Goal: Transaction & Acquisition: Purchase product/service

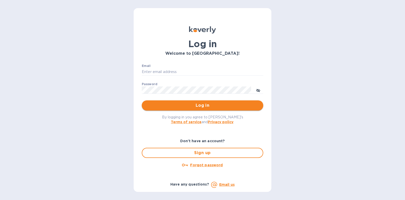
type input "steve@islidesua.com"
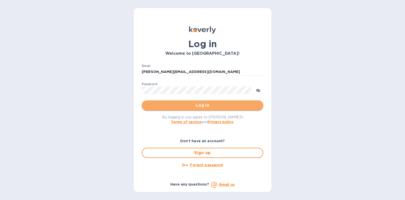
click at [209, 105] on span "Log in" at bounding box center [202, 105] width 113 height 6
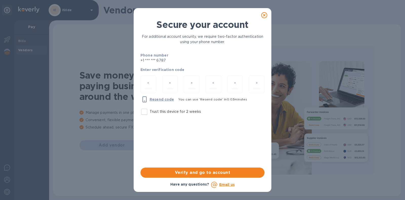
click at [194, 108] on label "Trust this device for 2 weeks" at bounding box center [170, 111] width 62 height 11
click at [150, 108] on input "Trust this device for 2 weeks" at bounding box center [144, 111] width 11 height 11
checkbox input "true"
click at [149, 88] on input "number" at bounding box center [148, 83] width 7 height 9
type input "1"
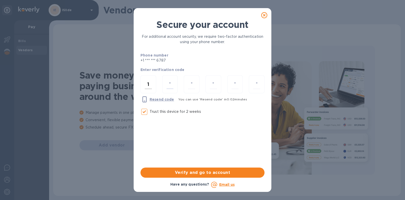
type input "9"
type input "8"
type input "0"
type input "5"
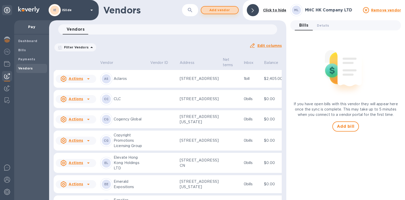
click at [221, 9] on span "Add vendor" at bounding box center [219, 10] width 29 height 6
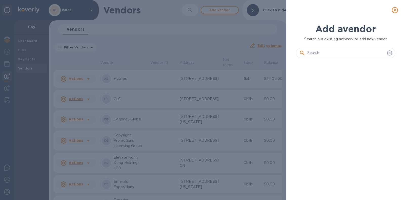
scroll to position [120, 102]
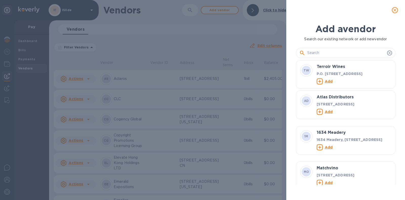
click at [322, 51] on input "text" at bounding box center [346, 53] width 78 height 8
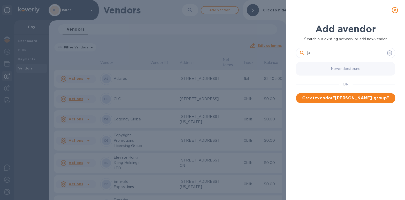
type input "j"
type input "[PERSON_NAME] Group"
click at [340, 97] on span "Create vendor " [PERSON_NAME] Group "" at bounding box center [345, 98] width 91 height 6
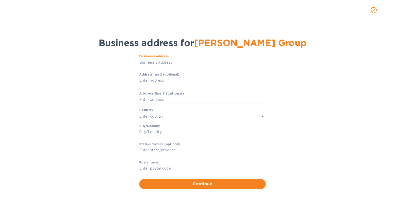
click at [176, 66] on input "Business’s аddress" at bounding box center [202, 62] width 127 height 8
click at [188, 66] on input "Business’s аddress" at bounding box center [202, 62] width 127 height 8
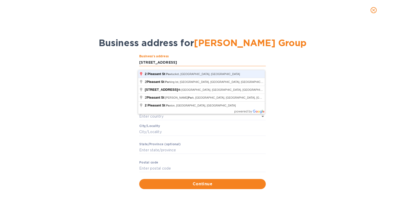
click at [139, 179] on button "Continue" at bounding box center [202, 184] width 127 height 10
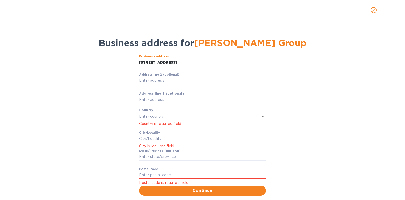
type input "[STREET_ADDRESS]"
type input "[GEOGRAPHIC_DATA]"
type input "Pawtucket"
type input "RI"
type input "02860"
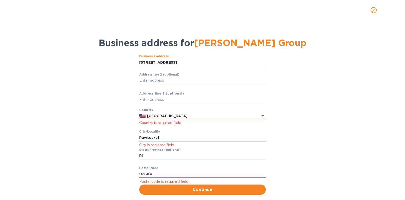
scroll to position [14, 0]
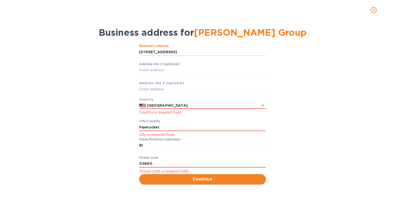
click at [205, 180] on span "Continue" at bounding box center [202, 179] width 118 height 6
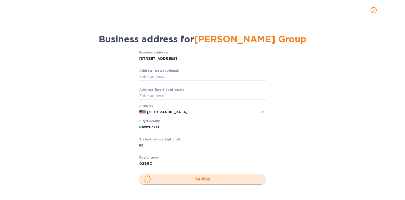
scroll to position [7, 0]
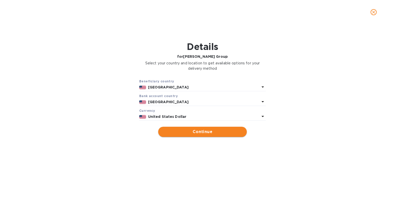
click at [203, 131] on span "Continue" at bounding box center [202, 132] width 80 height 6
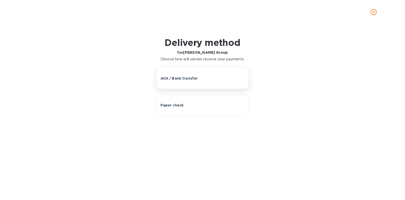
click at [216, 77] on div "ACH / Bank transfer" at bounding box center [202, 78] width 84 height 5
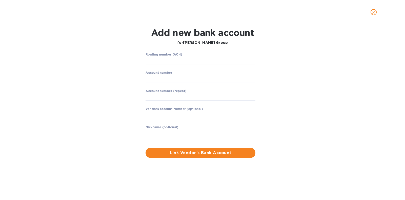
click at [374, 10] on icon "close" at bounding box center [373, 12] width 5 height 5
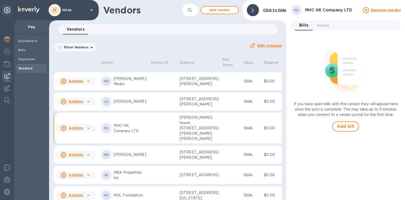
click at [81, 43] on u "Actions" at bounding box center [76, 40] width 14 height 4
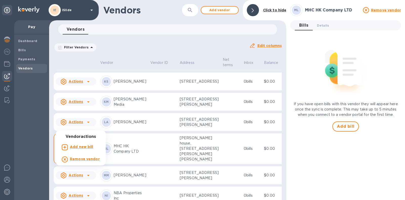
click at [81, 160] on b "Remove vendor" at bounding box center [85, 159] width 30 height 4
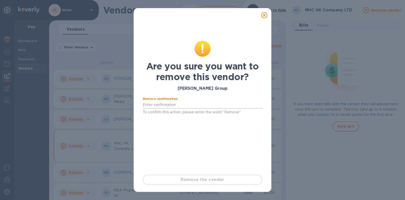
click at [194, 105] on input "text" at bounding box center [202, 105] width 119 height 8
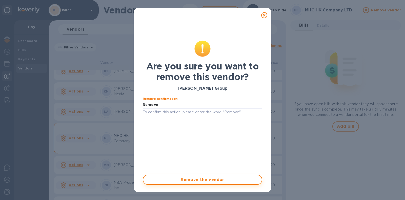
type input "Remove"
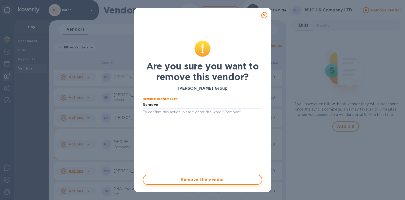
click at [199, 177] on span "Remove the vendor" at bounding box center [202, 179] width 110 height 6
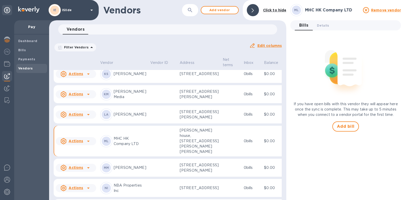
scroll to position [0, 0]
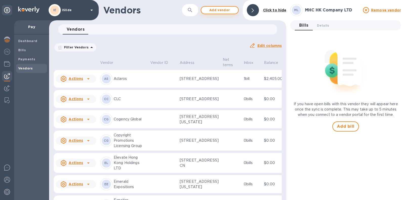
click at [216, 13] on span "Add vendor" at bounding box center [219, 10] width 29 height 6
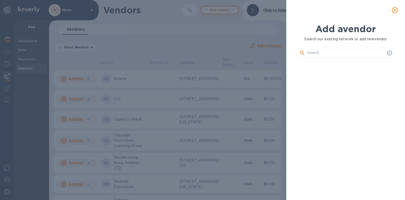
scroll to position [120, 102]
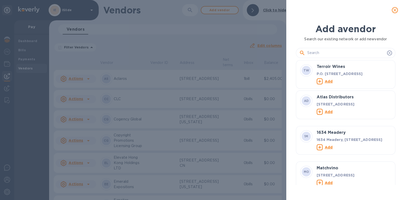
click at [320, 52] on input "text" at bounding box center [346, 53] width 78 height 8
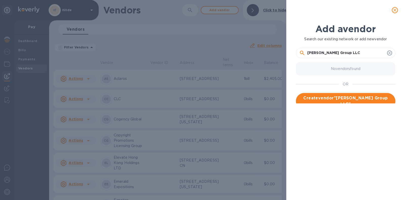
type input "[PERSON_NAME] Group LLC"
click at [363, 94] on button "Create vendor " [PERSON_NAME] Group LLC "" at bounding box center [345, 101] width 99 height 16
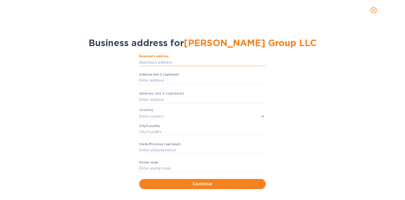
click at [177, 66] on input "Business’s аddress" at bounding box center [202, 62] width 127 height 8
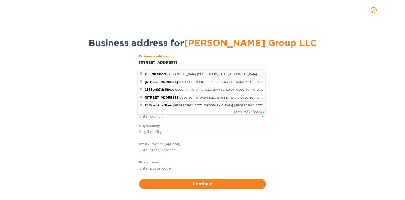
type input "[STREET_ADDRESS]"
type input "[GEOGRAPHIC_DATA]"
type input "NY"
type input "11530"
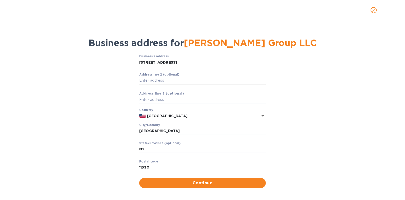
click at [205, 84] on input "Аddress line 2 (optional)" at bounding box center [202, 81] width 127 height 8
type input "Ste 100"
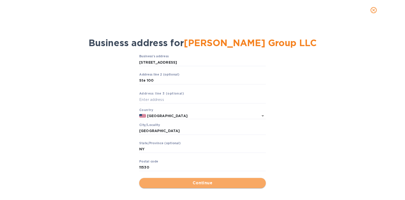
click at [197, 186] on span "Continue" at bounding box center [202, 183] width 118 height 6
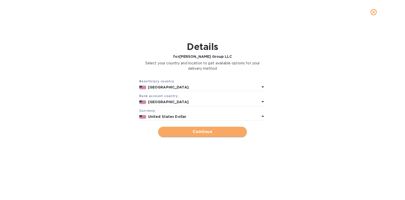
click at [197, 130] on span "Continue" at bounding box center [202, 132] width 80 height 6
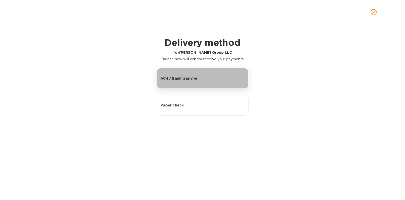
click at [210, 77] on div "ACH / Bank transfer" at bounding box center [202, 78] width 84 height 5
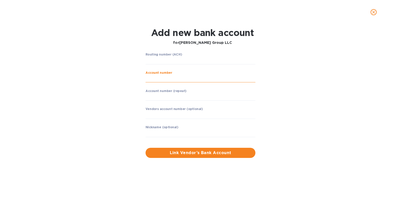
click at [159, 80] on input "string" at bounding box center [201, 79] width 110 height 8
type input "8932132275"
click at [171, 60] on input "string" at bounding box center [201, 61] width 110 height 8
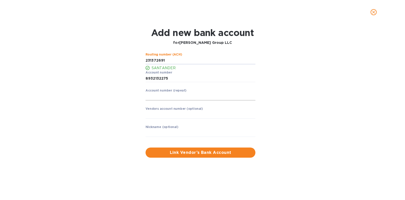
type input "231372691"
click at [203, 99] on input "string" at bounding box center [201, 97] width 110 height 8
type input "8932132275"
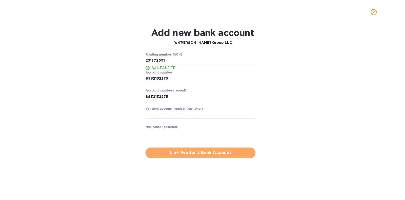
click at [213, 156] on button "Link Vendor’s Bank Account" at bounding box center [201, 152] width 110 height 10
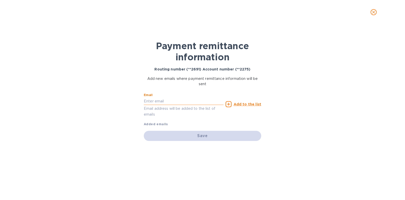
click at [176, 102] on input "text" at bounding box center [184, 101] width 80 height 8
paste input "[EMAIL_ADDRESS][DOMAIN_NAME]"
type input "[EMAIL_ADDRESS][DOMAIN_NAME]"
click at [246, 101] on div "Add to the list" at bounding box center [244, 104] width 36 height 6
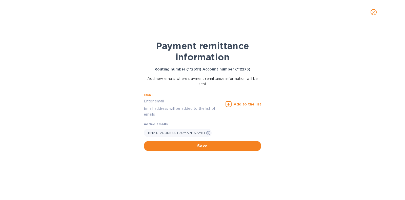
click at [171, 99] on input "text" at bounding box center [184, 101] width 80 height 8
paste input "[PERSON_NAME] <[EMAIL_ADDRESS][DOMAIN_NAME]>"
drag, startPoint x: 167, startPoint y: 99, endPoint x: 124, endPoint y: 105, distance: 42.9
click at [124, 105] on div "Payment remittance information Routing number (**2691) Account number (**2275) …" at bounding box center [202, 111] width 405 height 175
type input "[EMAIL_ADDRESS][DOMAIN_NAME]"
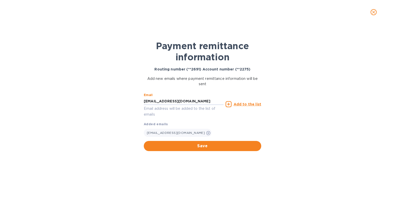
click at [243, 104] on u "Add to the list" at bounding box center [248, 104] width 28 height 4
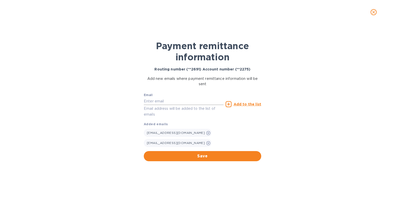
click at [174, 100] on input "text" at bounding box center [184, 101] width 80 height 8
paste input "[EMAIL_ADDRESS][DOMAIN_NAME]"
type input "[EMAIL_ADDRESS][DOMAIN_NAME]"
click at [241, 102] on u "Add to the list" at bounding box center [248, 104] width 28 height 4
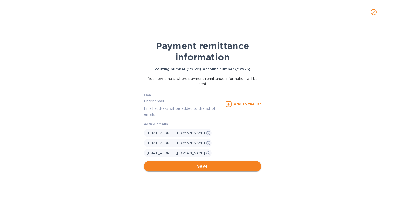
click at [198, 163] on span "Save" at bounding box center [202, 166] width 109 height 6
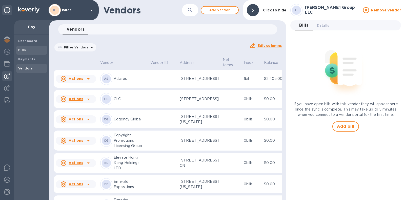
click at [18, 48] on b "Bills" at bounding box center [22, 50] width 8 height 4
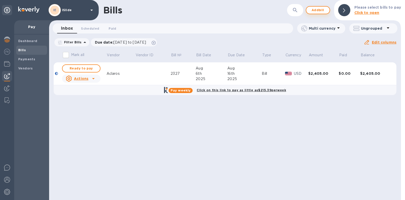
click at [326, 13] on button "Add bill" at bounding box center [318, 10] width 24 height 8
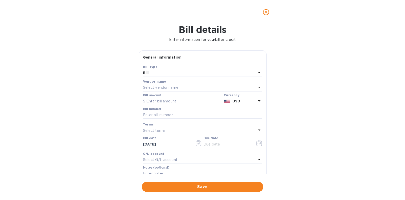
click at [171, 88] on p "Select vendor name" at bounding box center [160, 87] width 35 height 5
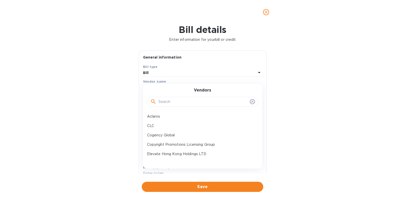
click at [170, 103] on input "text" at bounding box center [202, 102] width 89 height 8
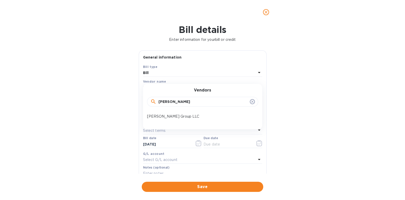
type input "[PERSON_NAME]"
click button "Save" at bounding box center [0, 0] width 0 height 0
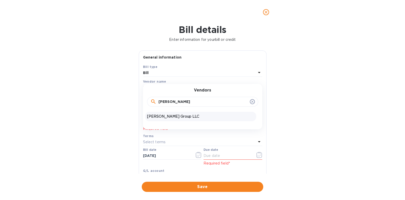
click at [171, 119] on div "[PERSON_NAME] Group LLC" at bounding box center [200, 116] width 111 height 9
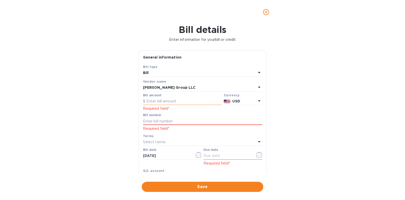
click at [165, 98] on input "text" at bounding box center [182, 101] width 79 height 8
type input "13,809.57"
click at [294, 96] on div "Bill details Enter information for your bill or credit General information Save…" at bounding box center [202, 111] width 405 height 175
click at [164, 117] on input "text" at bounding box center [202, 121] width 119 height 8
click at [186, 121] on input "text" at bounding box center [202, 121] width 119 height 8
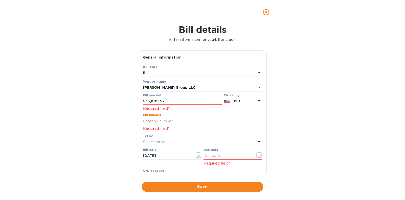
paste input "BLIBS00328425"
type input "BLIBS00328425"
click at [320, 137] on div "Bill details Enter information for your bill or credit General information Save…" at bounding box center [202, 111] width 405 height 175
click at [257, 154] on icon "button" at bounding box center [259, 155] width 6 height 6
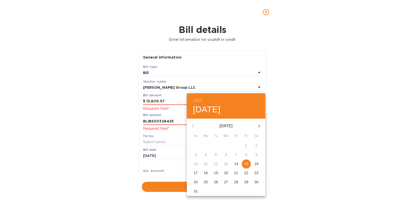
click at [206, 181] on p "25" at bounding box center [206, 181] width 4 height 5
type input "[DATE]"
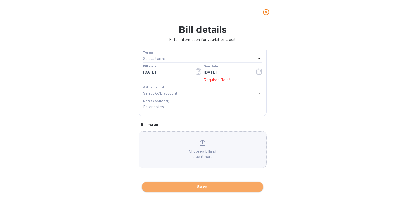
click at [200, 186] on span "Save" at bounding box center [202, 187] width 113 height 6
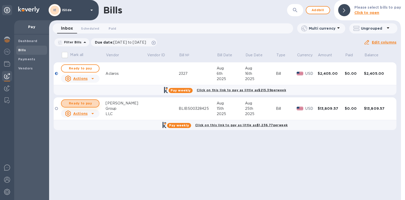
click at [87, 102] on span "Ready to pay" at bounding box center [80, 103] width 29 height 6
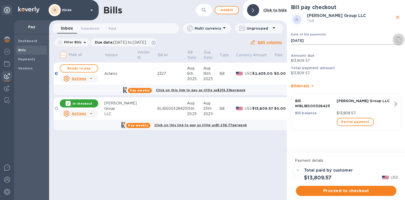
click at [396, 38] on icon "button" at bounding box center [399, 39] width 6 height 6
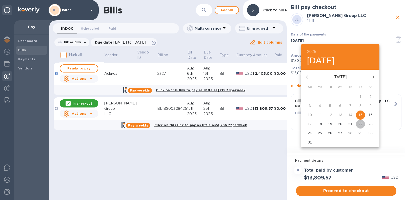
click at [360, 121] on p "22" at bounding box center [360, 123] width 4 height 5
type input "[DATE]"
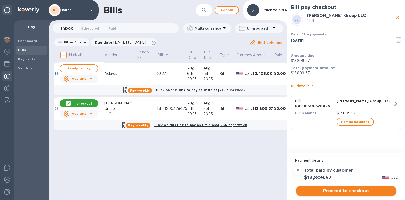
click at [346, 190] on span "Proceed to checkout" at bounding box center [346, 191] width 92 height 6
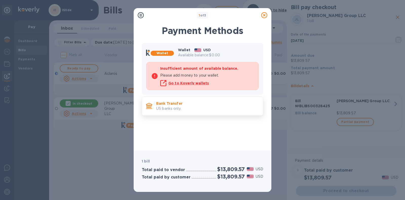
click at [200, 107] on p "US banks only." at bounding box center [207, 108] width 103 height 5
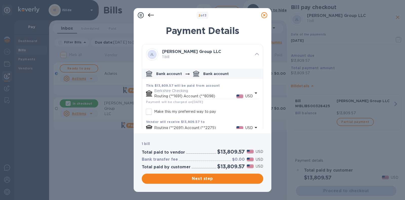
scroll to position [12, 0]
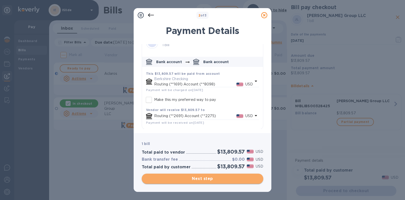
click at [206, 177] on span "Next step" at bounding box center [202, 178] width 113 height 6
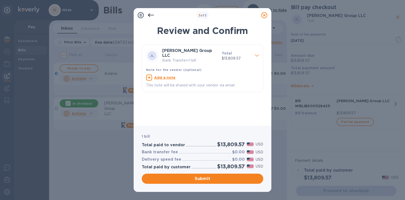
click at [162, 75] on u "Add a note" at bounding box center [165, 77] width 22 height 4
click at [164, 76] on textarea at bounding box center [198, 78] width 105 height 4
paste textarea "[PERSON_NAME] Group 9/5 - $14K (-$113K)"
paste textarea "BLIBS00328425"
type textarea "Invoice BLIBS00328425"
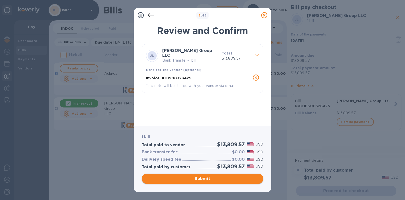
click at [199, 179] on span "Submit" at bounding box center [202, 178] width 113 height 6
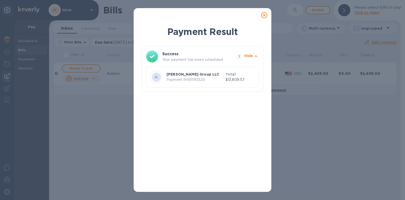
click at [262, 15] on icon at bounding box center [264, 15] width 6 height 6
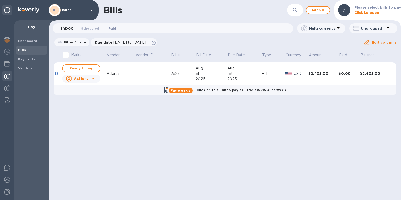
click at [107, 27] on span "Paid 0" at bounding box center [112, 28] width 10 height 5
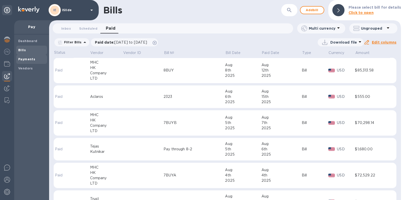
click at [25, 57] on b "Payments" at bounding box center [26, 59] width 17 height 4
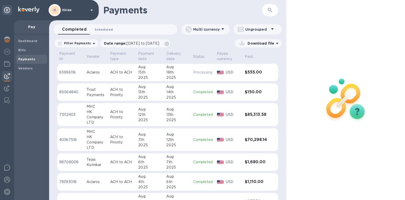
click at [101, 30] on span "Scheduled 0" at bounding box center [104, 29] width 18 height 5
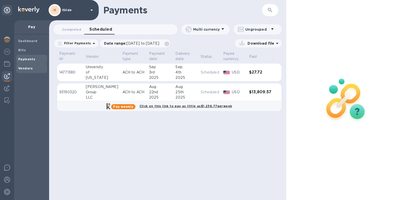
click at [22, 68] on b "Vendors" at bounding box center [25, 68] width 15 height 4
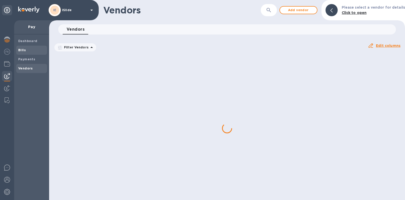
click at [25, 50] on span "Bills" at bounding box center [31, 50] width 27 height 5
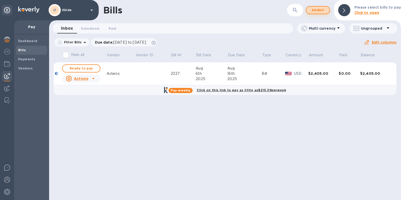
click at [321, 13] on span "Add bill" at bounding box center [317, 10] width 15 height 6
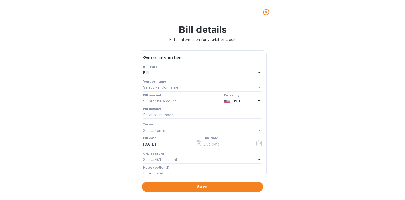
click at [176, 87] on p "Select vendor name" at bounding box center [160, 87] width 35 height 5
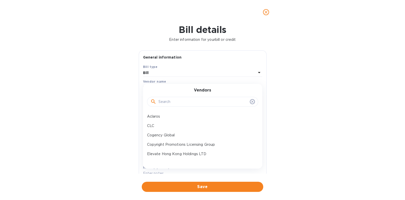
click at [175, 101] on input "text" at bounding box center [202, 102] width 89 height 8
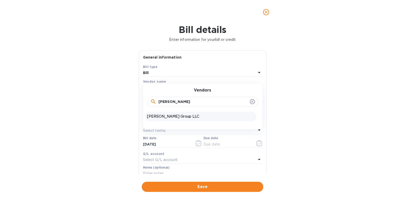
type input "[PERSON_NAME]"
click at [169, 116] on p "[PERSON_NAME] Group LLC" at bounding box center [200, 116] width 107 height 5
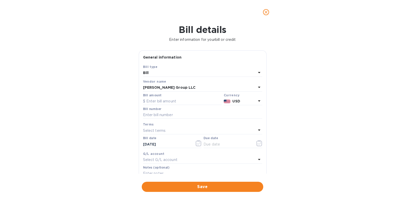
click at [171, 96] on div "Bill amount" at bounding box center [182, 99] width 79 height 12
click at [167, 99] on input "text" at bounding box center [182, 101] width 79 height 8
type input "11,729.06"
click at [170, 115] on input "text" at bounding box center [202, 115] width 119 height 8
paste input "BLIBS00330230"
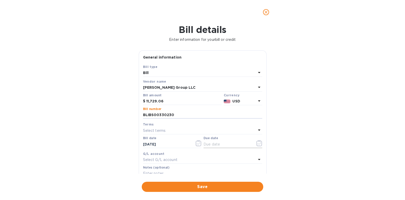
type input "BLIBS00330230"
click at [257, 142] on icon "button" at bounding box center [259, 143] width 6 height 6
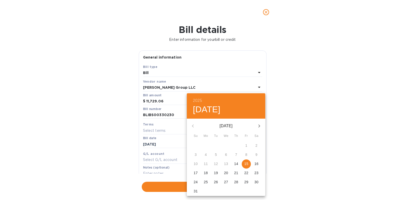
click at [218, 173] on p "19" at bounding box center [216, 172] width 4 height 5
type input "[DATE]"
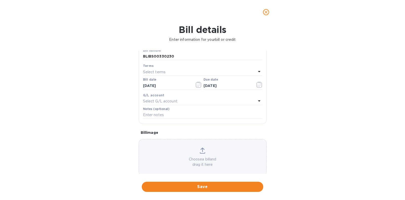
scroll to position [59, 0]
click at [205, 190] on button "Save" at bounding box center [203, 187] width 122 height 10
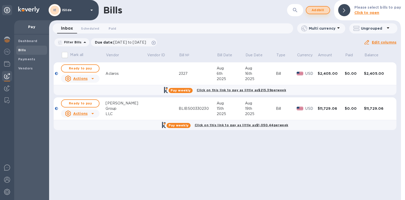
click at [323, 10] on span "Add bill" at bounding box center [317, 10] width 15 height 6
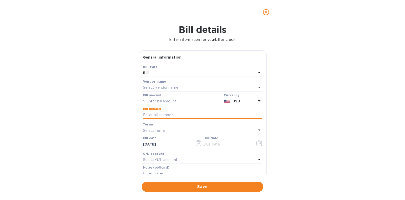
click at [158, 114] on input "text" at bounding box center [202, 115] width 119 height 8
paste input "BLIBS00328712"
type input "BLIBS00328712"
click at [161, 86] on p "Select vendor name" at bounding box center [160, 87] width 35 height 5
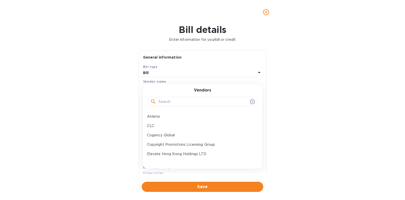
click at [167, 99] on input "text" at bounding box center [202, 102] width 89 height 8
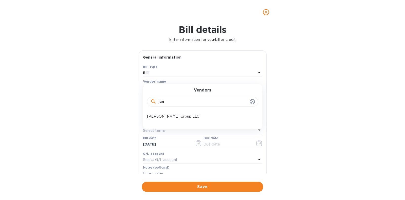
type input "jan"
click button "Save" at bounding box center [0, 0] width 0 height 0
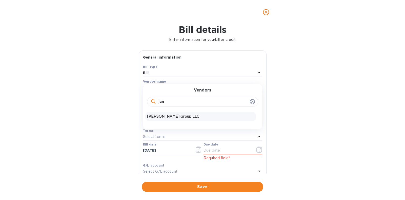
click at [166, 116] on p "[PERSON_NAME] Group LLC" at bounding box center [200, 116] width 107 height 5
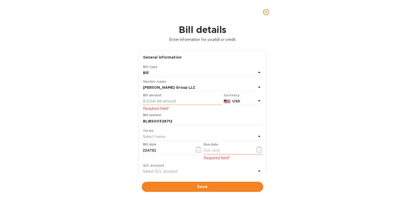
click at [173, 100] on input "text" at bounding box center [182, 101] width 79 height 8
type input "10,184.54"
click at [260, 148] on icon "button" at bounding box center [260, 148] width 1 height 1
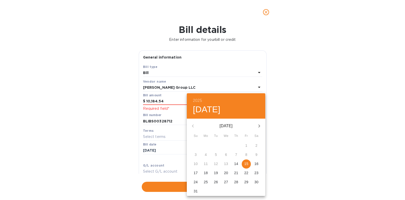
click at [215, 171] on p "19" at bounding box center [216, 172] width 4 height 5
type input "[DATE]"
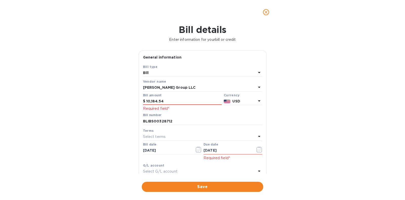
scroll to position [78, 0]
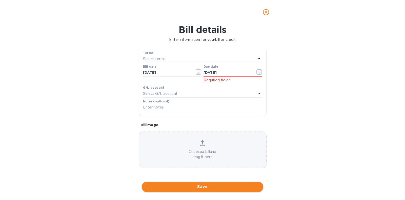
click at [199, 188] on span "Save" at bounding box center [202, 187] width 113 height 6
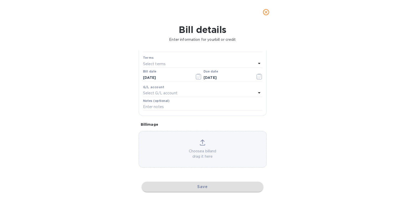
scroll to position [66, 0]
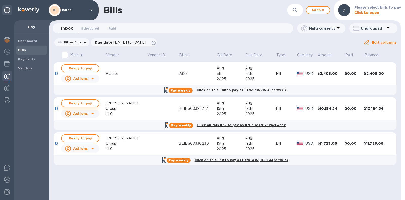
click at [92, 100] on button "Ready to pay" at bounding box center [80, 103] width 38 height 8
click at [78, 103] on span "Ready to pay" at bounding box center [80, 103] width 29 height 6
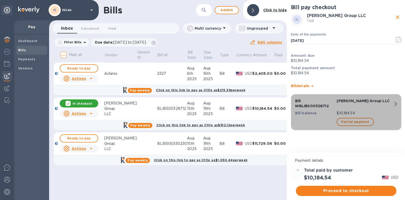
drag, startPoint x: 331, startPoint y: 105, endPoint x: 306, endPoint y: 106, distance: 24.9
click at [306, 106] on p "Bill № BLIBS00328712" at bounding box center [315, 103] width 40 height 10
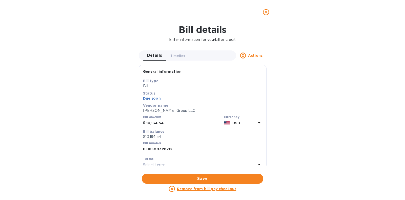
click at [267, 11] on icon "close" at bounding box center [266, 12] width 3 height 3
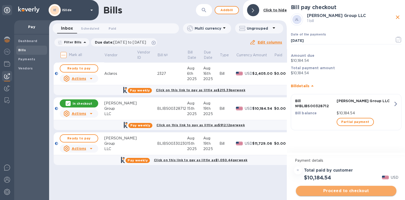
click at [345, 189] on span "Proceed to checkout" at bounding box center [346, 191] width 92 height 6
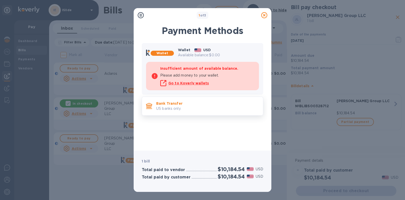
click at [196, 106] on p "US banks only." at bounding box center [207, 108] width 103 height 5
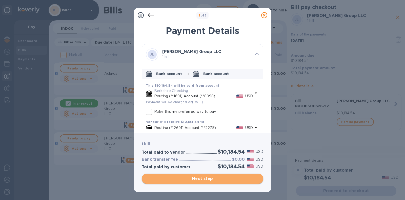
click at [203, 182] on span "Next step" at bounding box center [202, 178] width 113 height 6
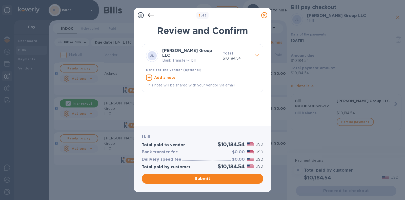
click at [161, 75] on u "Add a note" at bounding box center [165, 77] width 22 height 4
click at [161, 76] on textarea at bounding box center [198, 78] width 105 height 4
type textarea "Invoice BLIBS00328712"
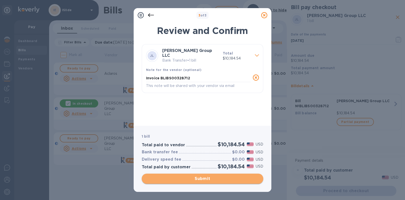
click at [205, 178] on span "Submit" at bounding box center [202, 178] width 113 height 6
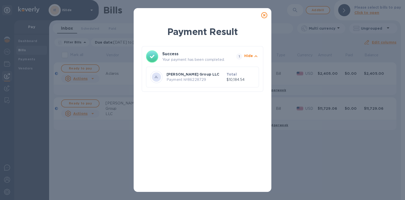
click at [265, 17] on icon at bounding box center [264, 15] width 6 height 6
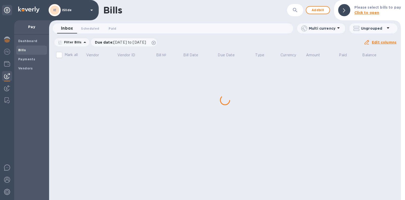
click at [79, 104] on div "Bills ​ Add bill Please select bills to pay Click to open Inbox 0 Scheduled 0 P…" at bounding box center [225, 100] width 352 height 200
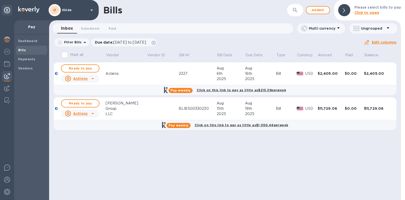
click at [79, 104] on span "Ready to pay" at bounding box center [80, 103] width 29 height 6
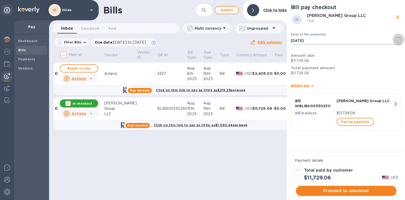
click at [397, 40] on icon "button" at bounding box center [399, 39] width 6 height 6
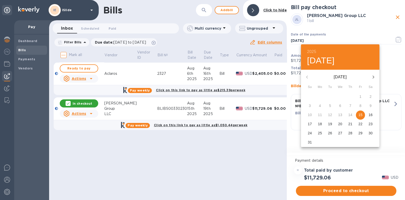
click at [320, 124] on p "18" at bounding box center [320, 123] width 4 height 5
type input "[DATE]"
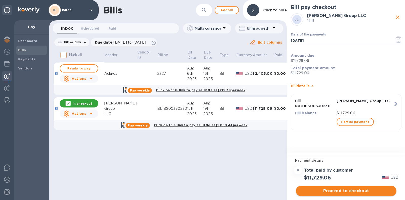
click at [340, 189] on span "Proceed to checkout" at bounding box center [346, 191] width 92 height 6
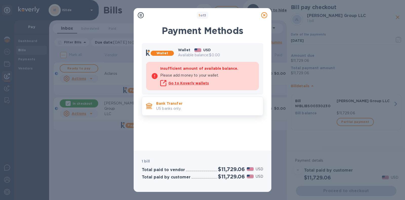
click at [170, 98] on div "Bank Transfer US banks only." at bounding box center [203, 105] width 122 height 19
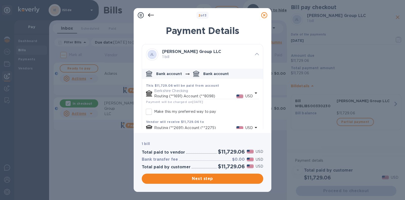
click at [170, 98] on p "Routing (**1691) Account (**8098)" at bounding box center [195, 95] width 82 height 5
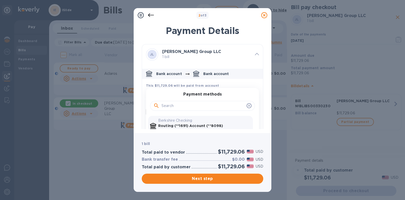
click at [150, 17] on icon at bounding box center [151, 15] width 6 height 6
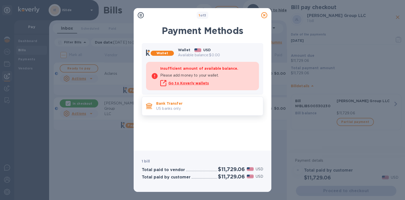
click at [180, 101] on p "Bank Transfer" at bounding box center [207, 103] width 103 height 5
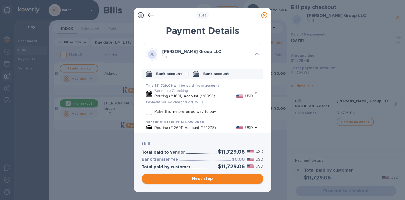
click at [213, 179] on span "Next step" at bounding box center [202, 178] width 113 height 6
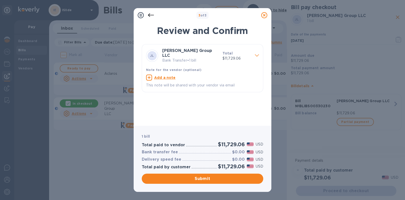
click at [161, 75] on u "Add a note" at bounding box center [165, 77] width 22 height 4
click at [160, 76] on textarea at bounding box center [198, 78] width 105 height 4
type textarea "Invoice BLIBS00330230"
click at [204, 178] on span "Submit" at bounding box center [202, 178] width 113 height 6
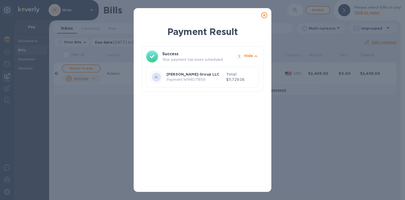
click at [263, 14] on icon at bounding box center [264, 15] width 6 height 6
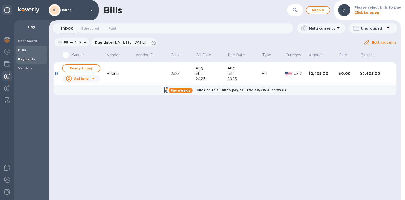
click at [23, 59] on b "Payments" at bounding box center [26, 59] width 17 height 4
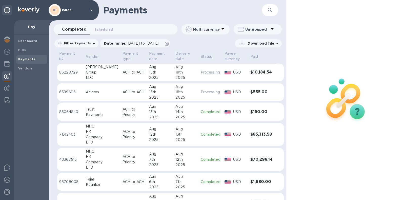
click at [86, 42] on p "Filter Payments" at bounding box center [76, 43] width 29 height 4
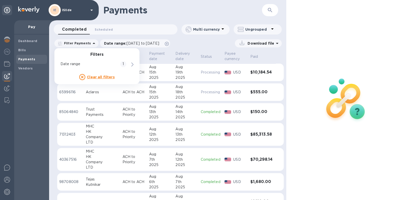
click at [86, 42] on p "Filter Payments" at bounding box center [76, 43] width 29 height 4
click at [227, 44] on div "Download file" at bounding box center [227, 43] width 109 height 8
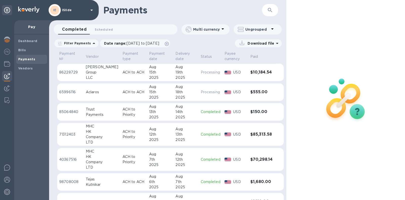
click at [263, 30] on p "Ungrouped" at bounding box center [257, 29] width 24 height 5
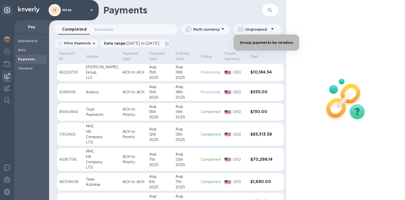
click at [266, 41] on li "Group payments by vendors" at bounding box center [267, 42] width 66 height 16
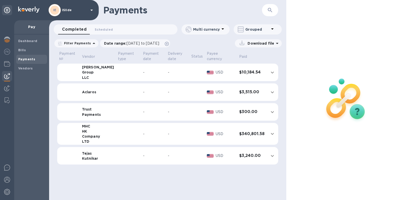
click at [193, 80] on td at bounding box center [196, 73] width 15 height 18
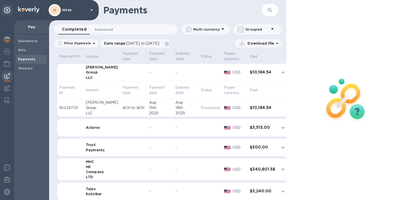
click at [101, 28] on span "Scheduled 0" at bounding box center [104, 29] width 18 height 5
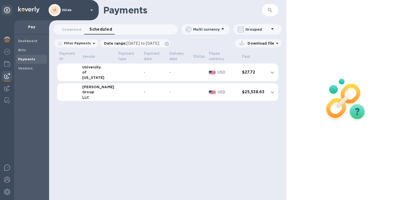
click at [169, 92] on div "-" at bounding box center [179, 91] width 20 height 5
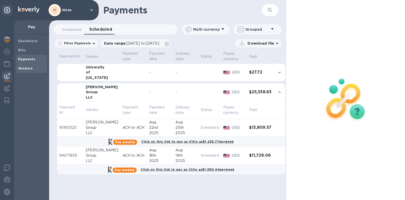
click at [29, 67] on b "Vendors" at bounding box center [25, 68] width 15 height 4
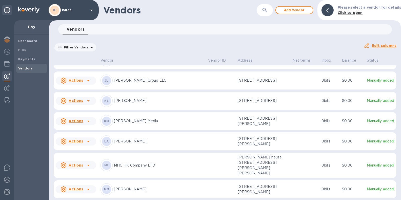
scroll to position [155, 0]
click at [80, 83] on p "Actions" at bounding box center [76, 80] width 14 height 5
click at [161, 88] on div at bounding box center [202, 100] width 405 height 200
click at [152, 83] on p "[PERSON_NAME] Group LLC" at bounding box center [159, 80] width 90 height 5
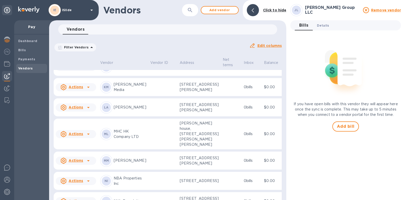
click at [324, 26] on span "Details 0" at bounding box center [323, 25] width 12 height 5
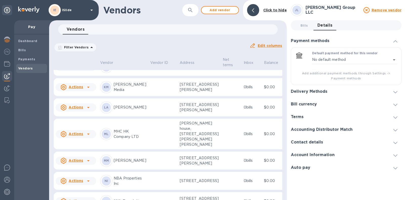
click at [326, 152] on h3 "Account Information" at bounding box center [313, 154] width 44 height 5
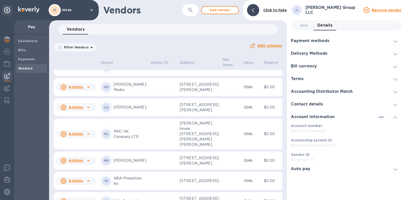
click at [320, 167] on div "Auto pay" at bounding box center [346, 168] width 111 height 13
click at [325, 88] on div "Accounting Distributor Match" at bounding box center [346, 91] width 111 height 13
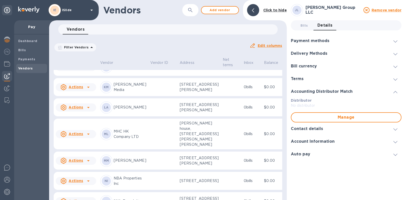
click at [318, 79] on div "Terms" at bounding box center [346, 78] width 111 height 13
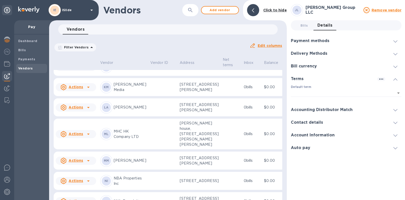
click at [332, 68] on div "Bill currency" at bounding box center [346, 66] width 111 height 13
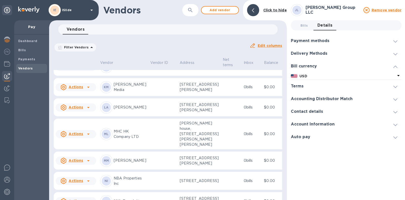
click at [334, 55] on div "Delivery Methods" at bounding box center [346, 53] width 111 height 13
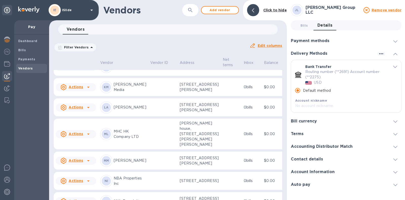
click at [329, 44] on div "Payment methods" at bounding box center [346, 40] width 111 height 13
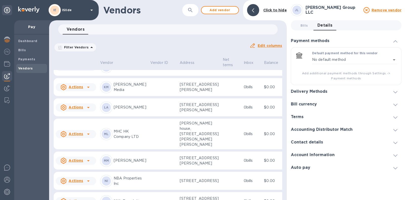
click at [185, 41] on div "Filter Vendors Auto pay: All" at bounding box center [150, 48] width 196 height 14
click at [23, 60] on b "Payments" at bounding box center [26, 59] width 17 height 4
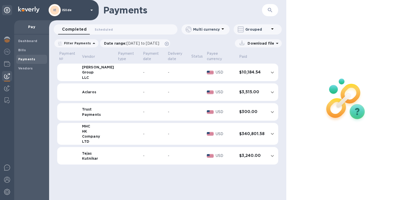
click at [176, 72] on div "-" at bounding box center [177, 72] width 19 height 5
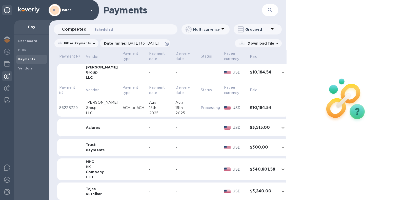
click at [101, 31] on span "Scheduled 0" at bounding box center [104, 29] width 18 height 5
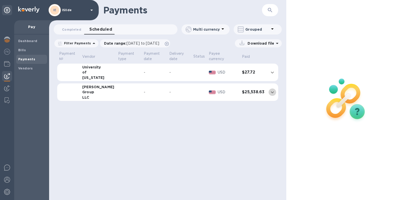
click at [272, 90] on icon "expand row" at bounding box center [272, 92] width 6 height 6
